Goal: Task Accomplishment & Management: Use online tool/utility

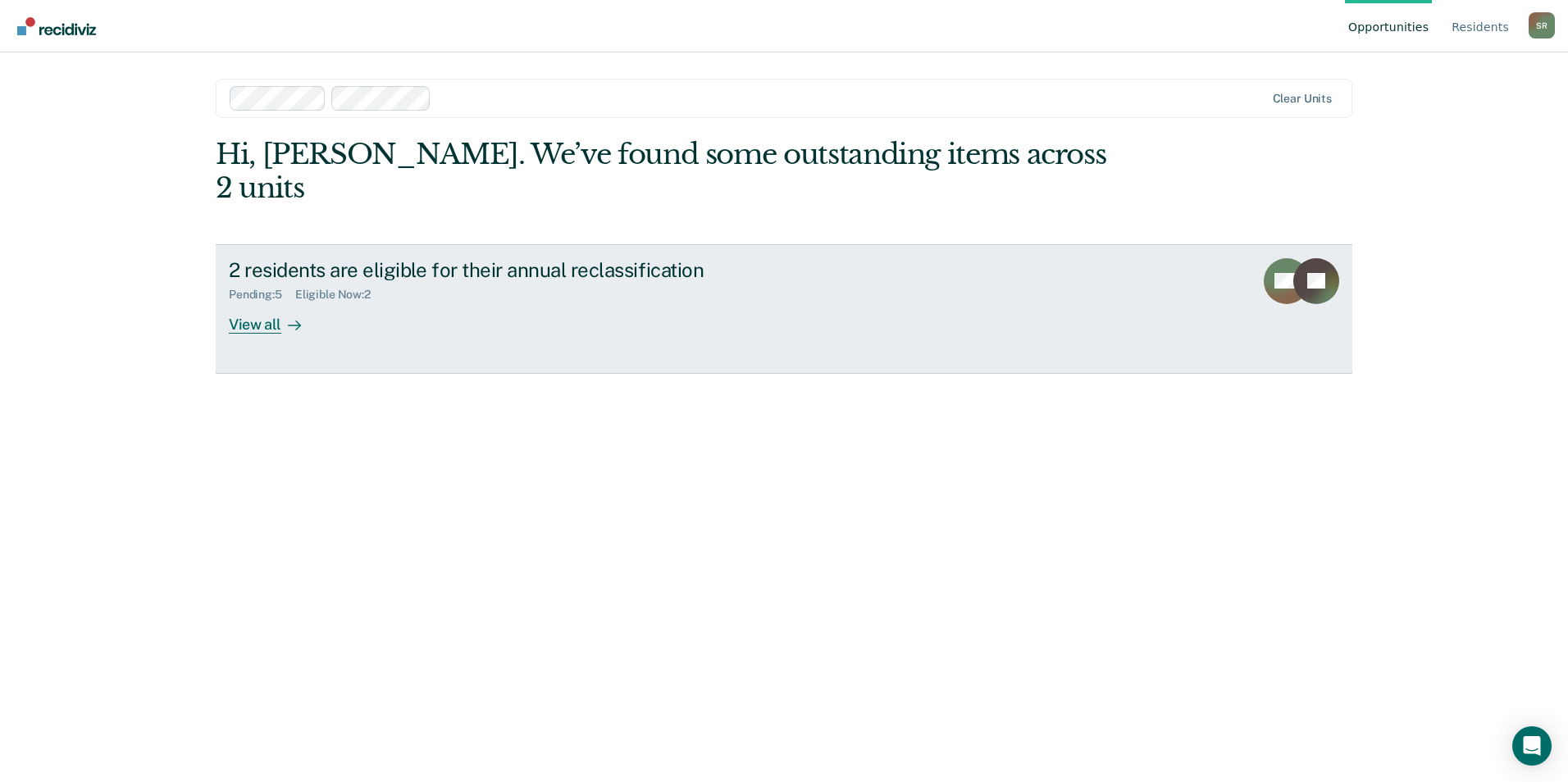
click at [297, 315] on div at bounding box center [291, 324] width 20 height 19
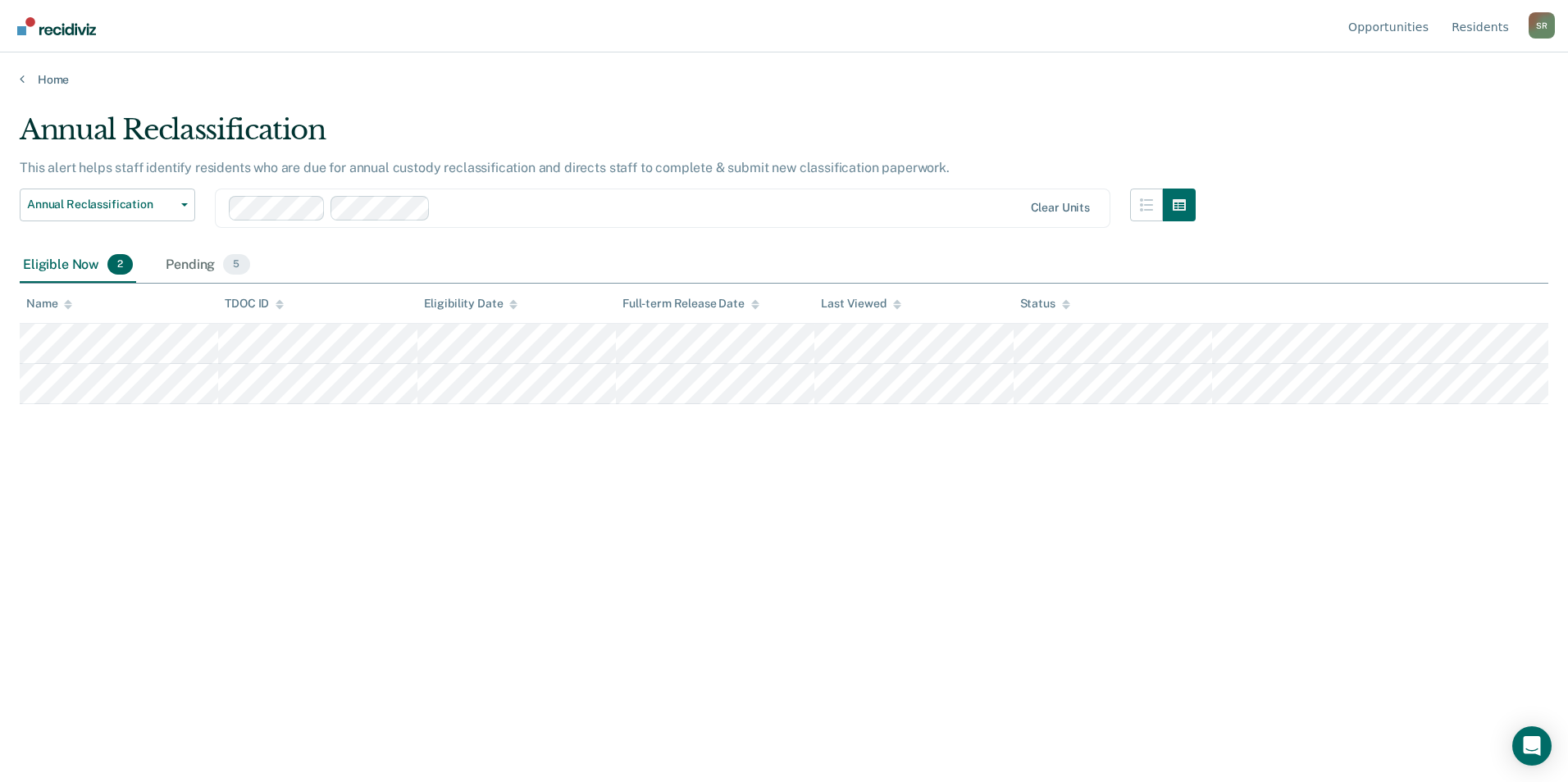
click at [532, 199] on div at bounding box center [730, 208] width 585 height 19
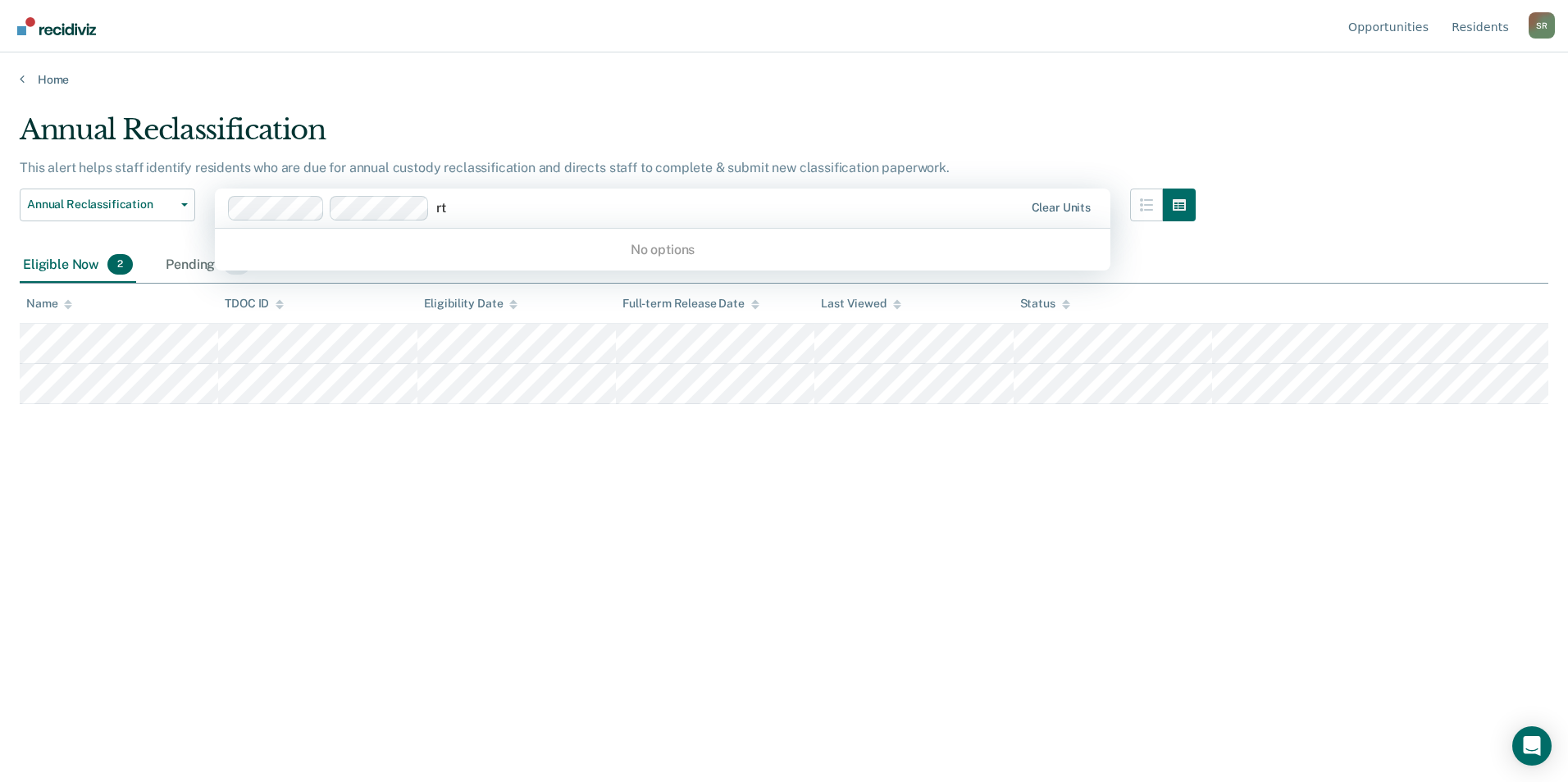
type input "r"
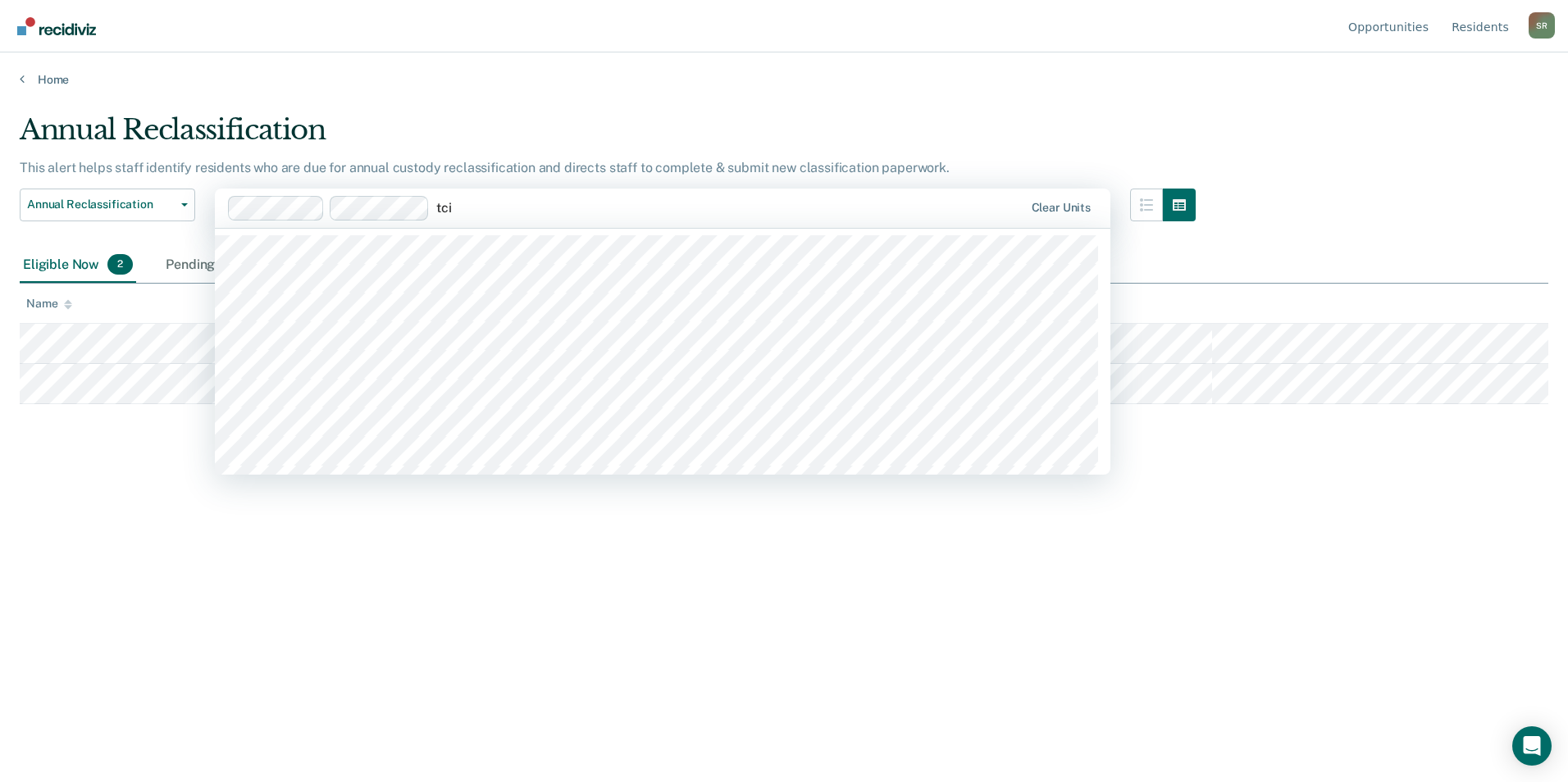
type input "tcix"
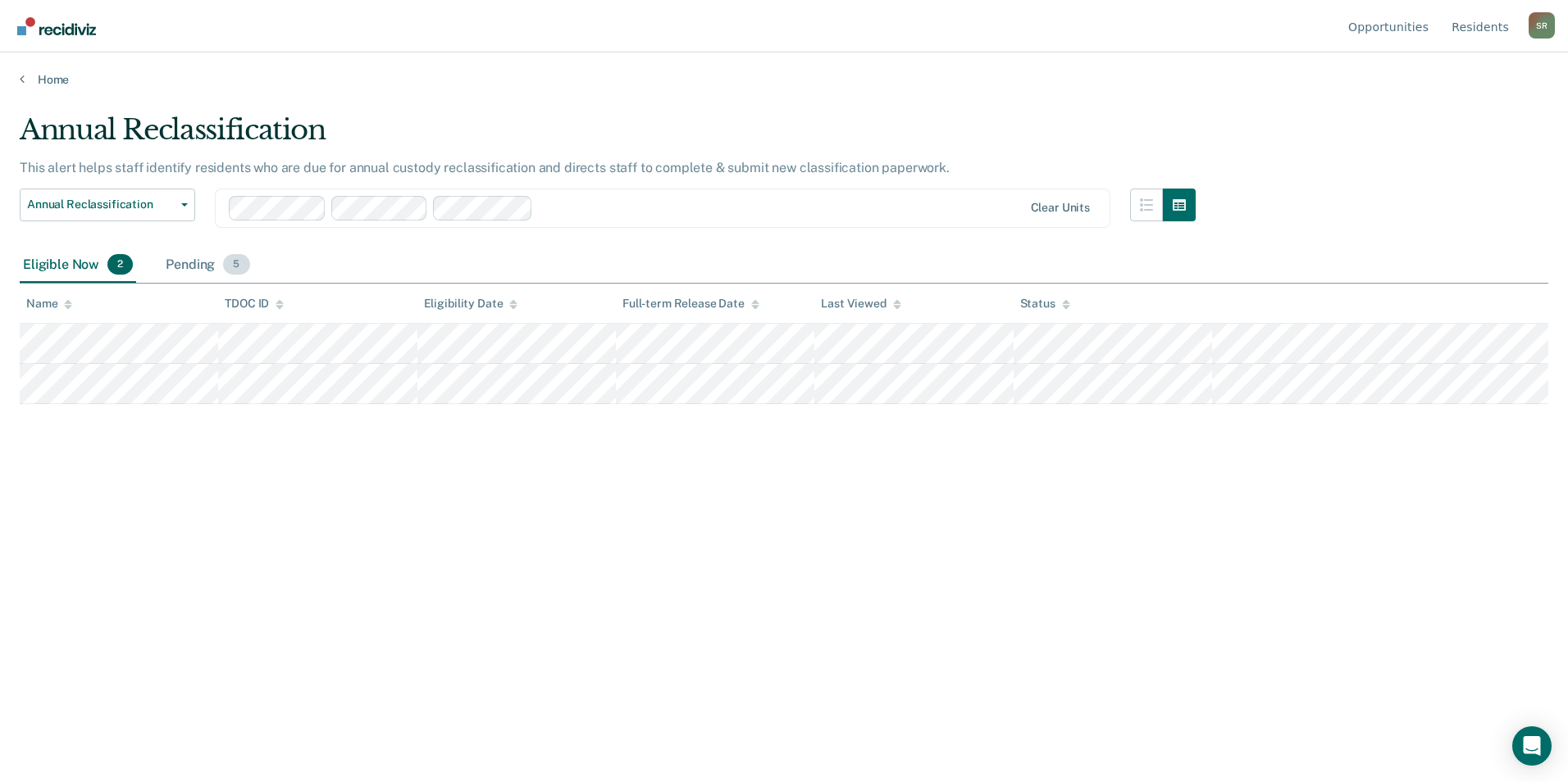
click at [198, 269] on div "Pending 5" at bounding box center [207, 266] width 90 height 36
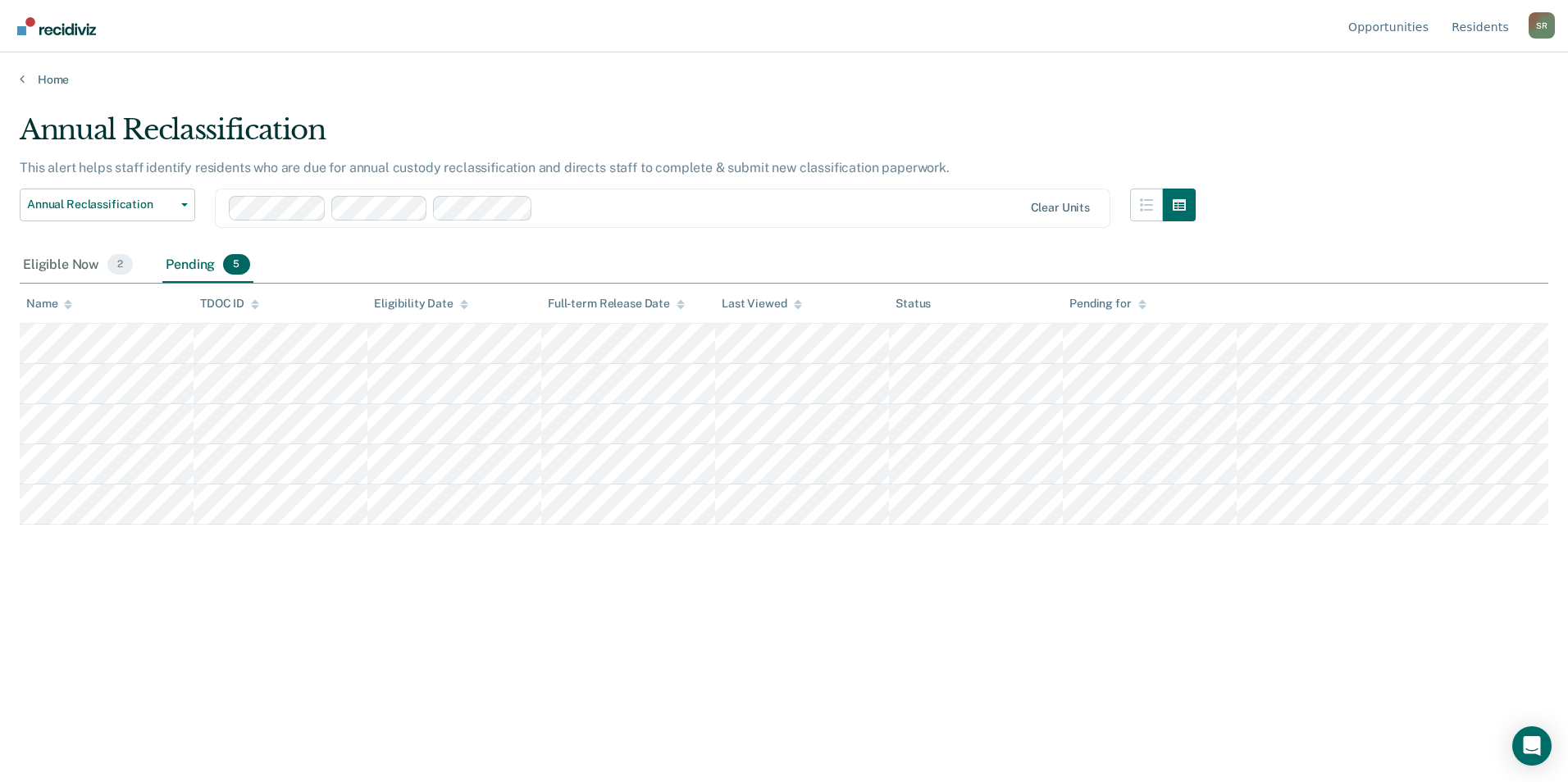
click at [638, 206] on div at bounding box center [780, 208] width 483 height 19
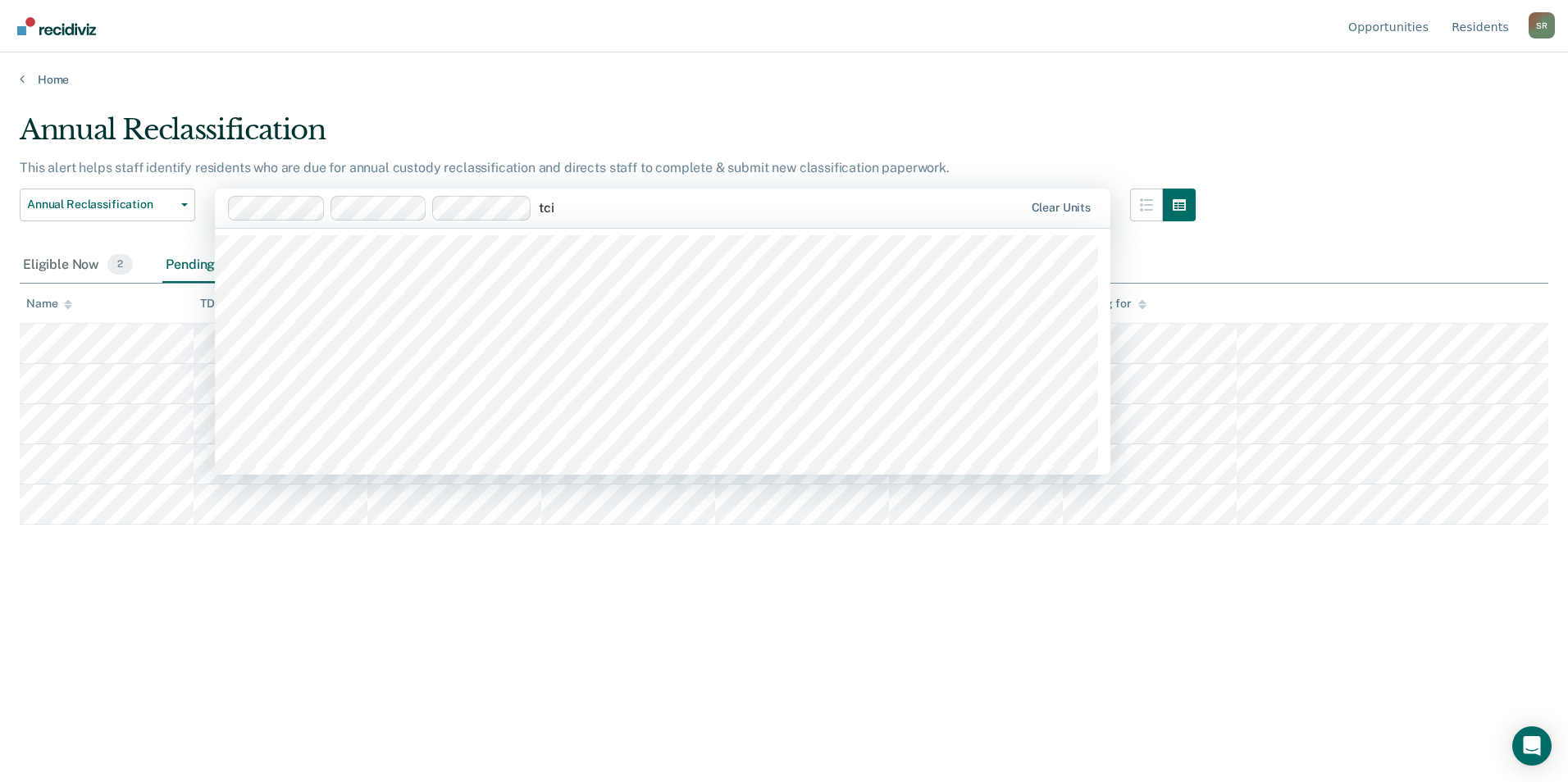
type input "tcix"
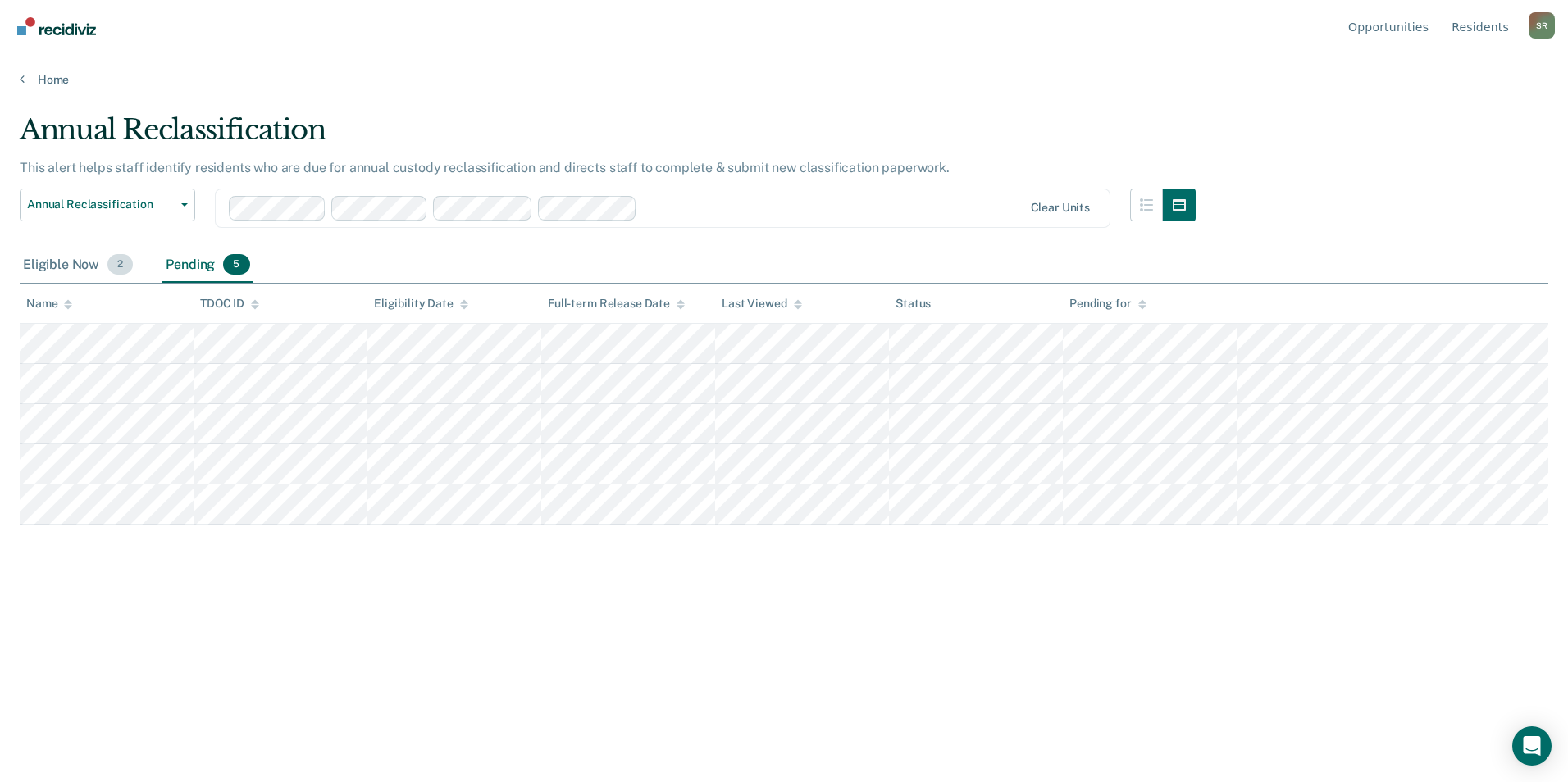
click at [81, 262] on div "Eligible Now 2" at bounding box center [78, 266] width 116 height 36
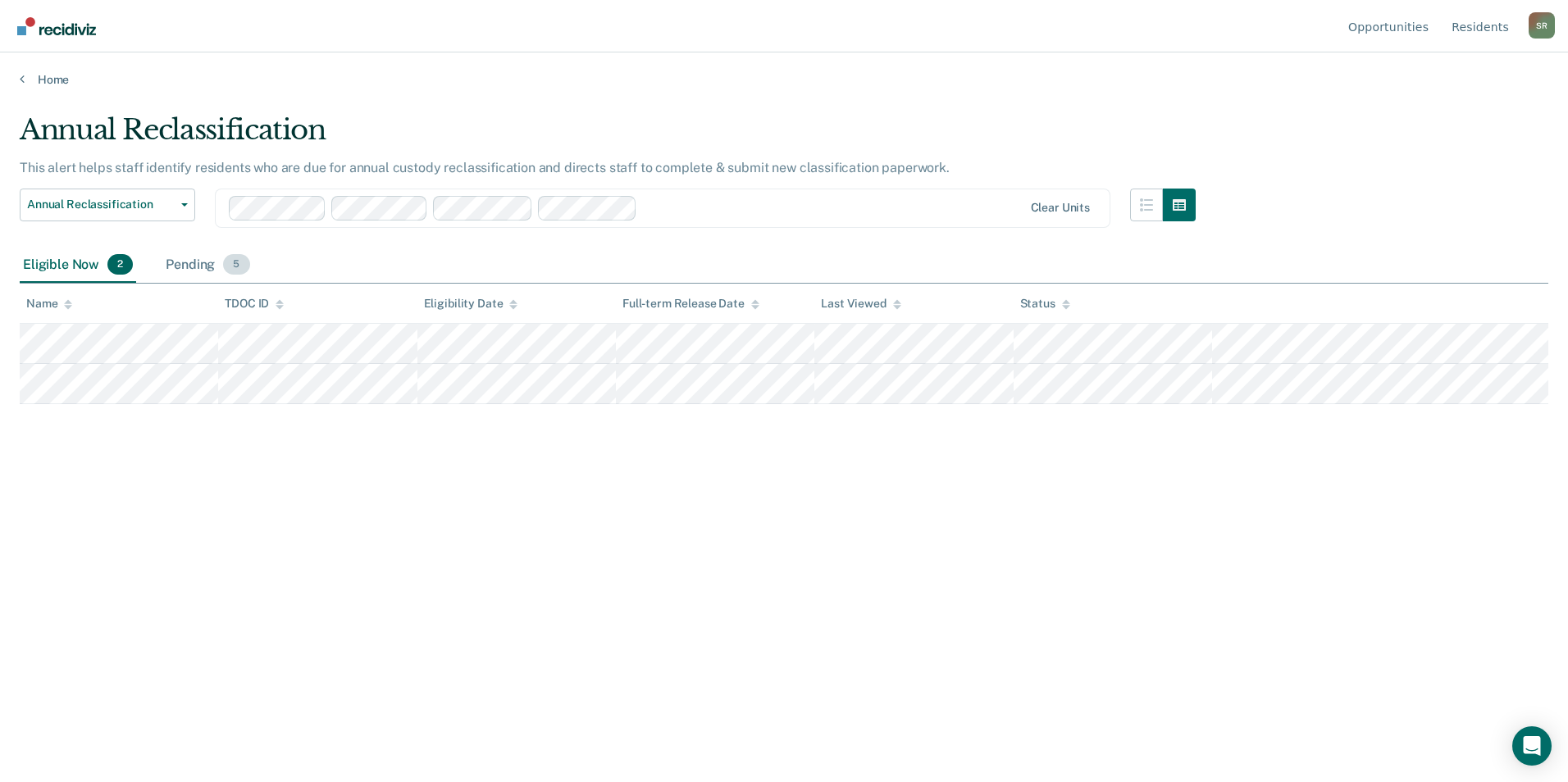
click at [196, 262] on div "Pending 5" at bounding box center [207, 266] width 90 height 36
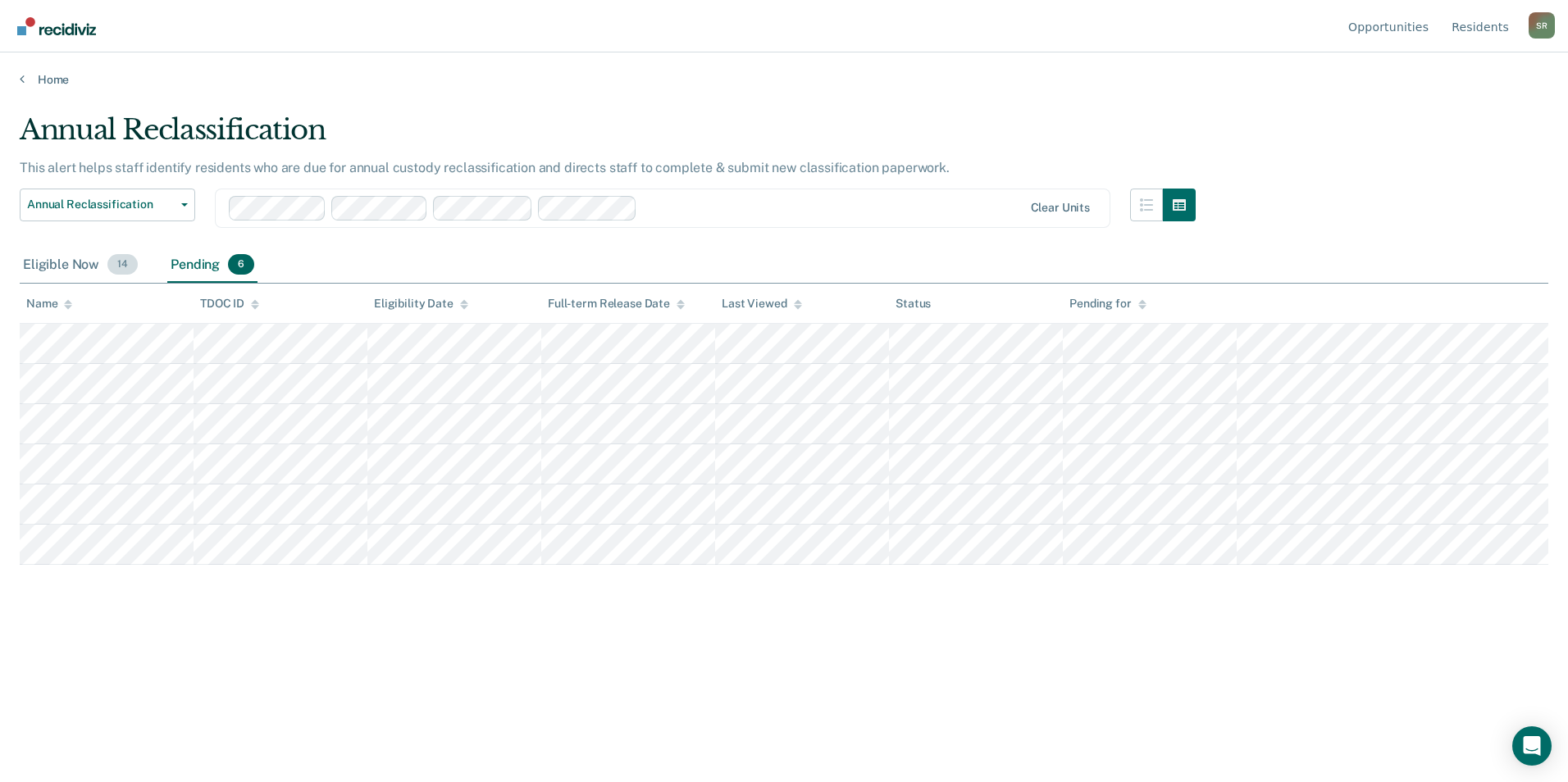
click at [44, 259] on div "Eligible Now 14" at bounding box center [81, 266] width 121 height 36
